Goal: Transaction & Acquisition: Purchase product/service

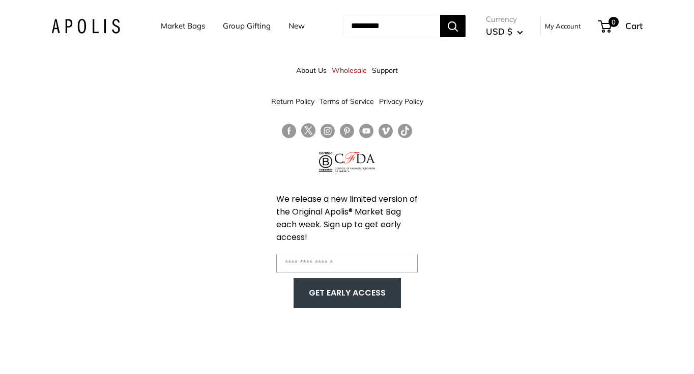
click at [168, 29] on link "Market Bags" at bounding box center [183, 26] width 44 height 14
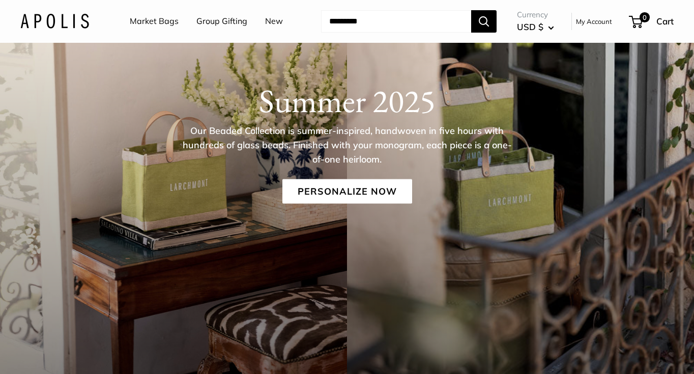
scroll to position [85, 0]
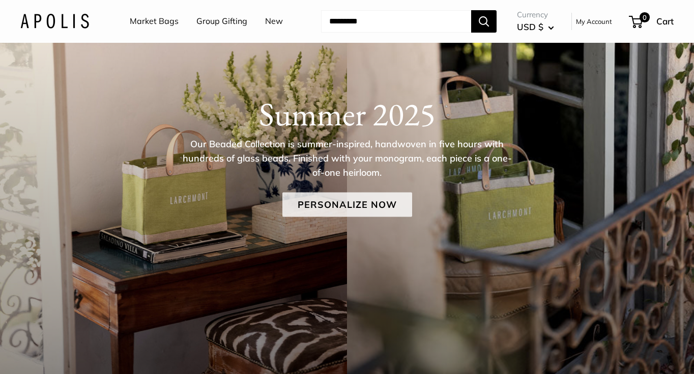
click at [334, 195] on link "Personalize Now" at bounding box center [347, 204] width 130 height 24
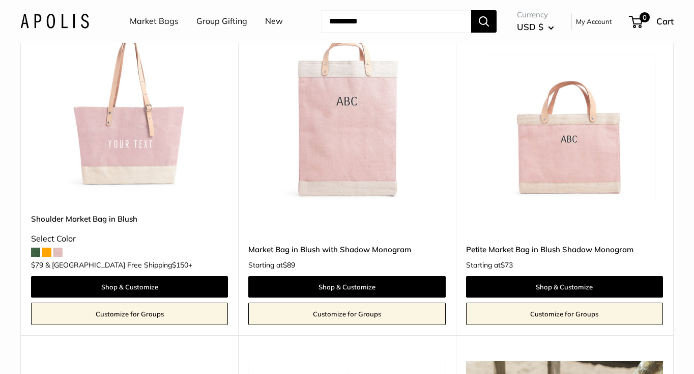
scroll to position [1241, 0]
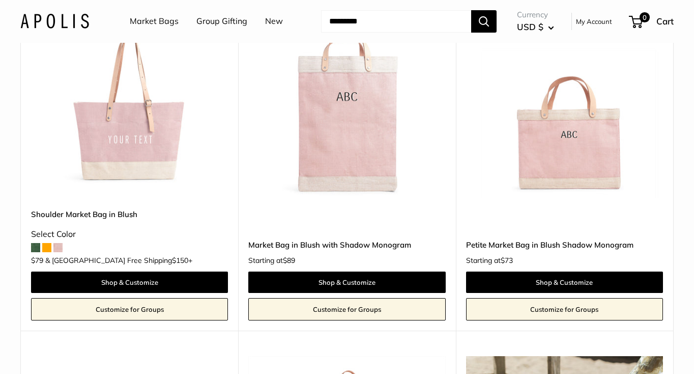
click at [45, 251] on span at bounding box center [46, 247] width 9 height 9
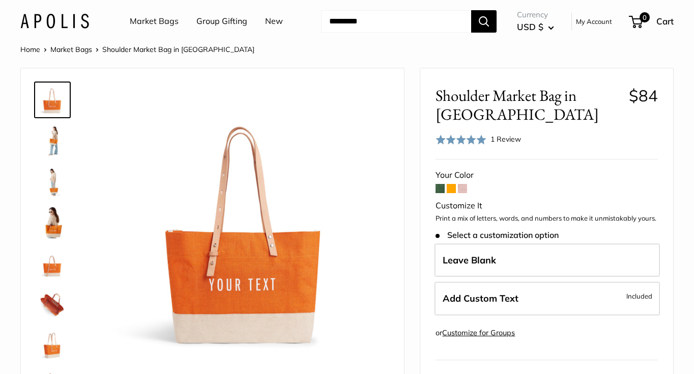
click at [55, 146] on img at bounding box center [52, 140] width 33 height 33
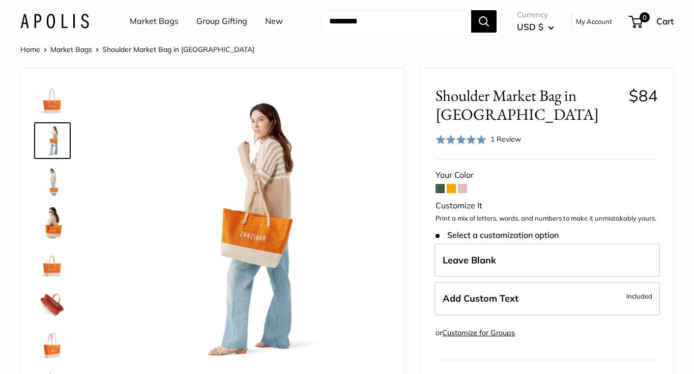
click at [50, 113] on img at bounding box center [52, 99] width 33 height 33
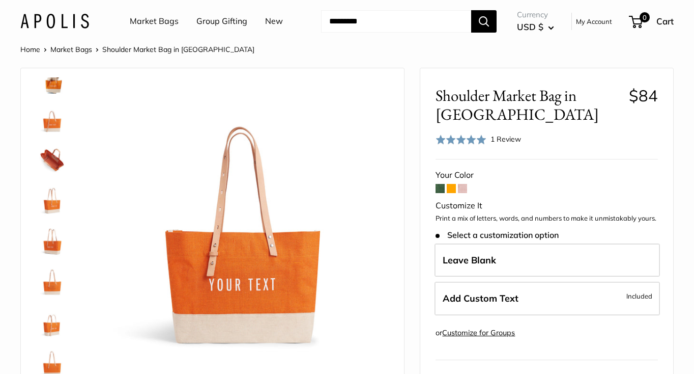
scroll to position [147, 0]
click at [465, 167] on form "Your Color Customize It Print a mix of letters, words, and numbers to make it u…" at bounding box center [547, 347] width 222 height 361
click at [465, 184] on span at bounding box center [462, 188] width 9 height 9
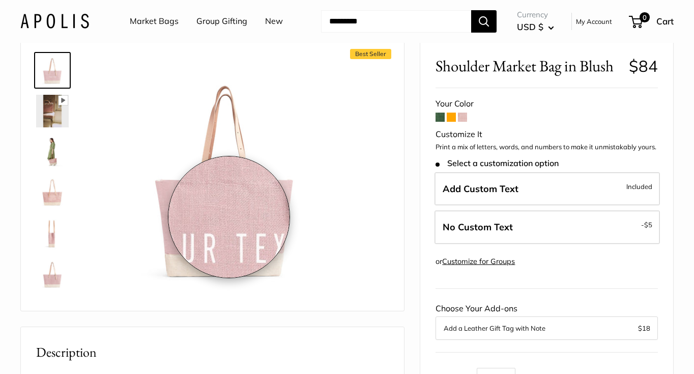
scroll to position [31, 0]
